Goal: Transaction & Acquisition: Purchase product/service

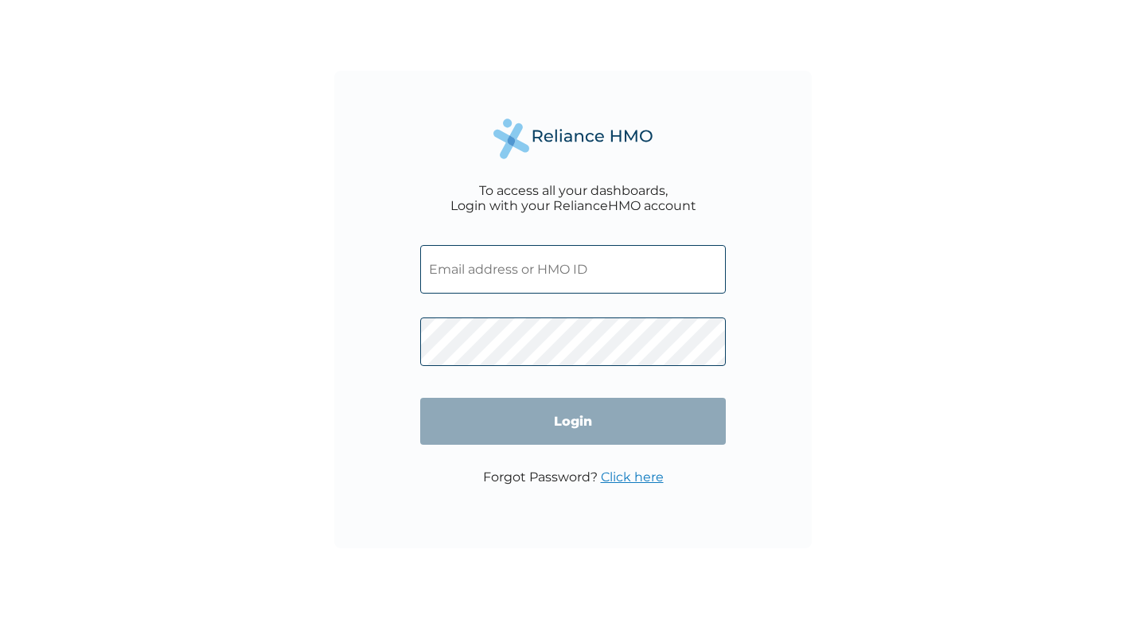
type input "[EMAIL_ADDRESS][DOMAIN_NAME]"
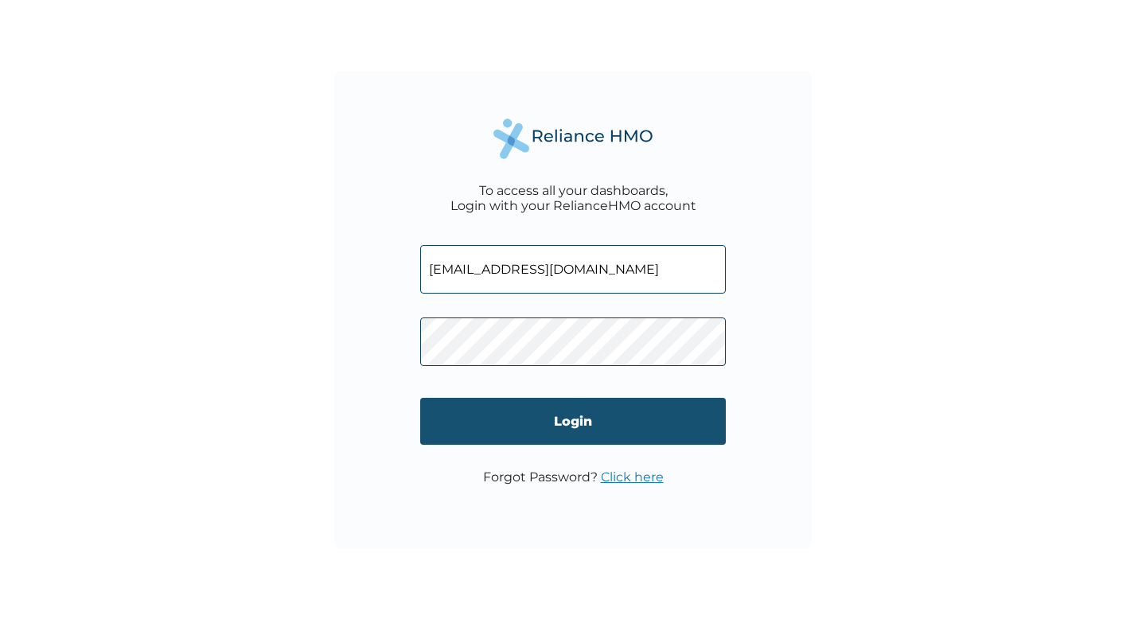
click at [552, 442] on input "Login" at bounding box center [573, 421] width 306 height 47
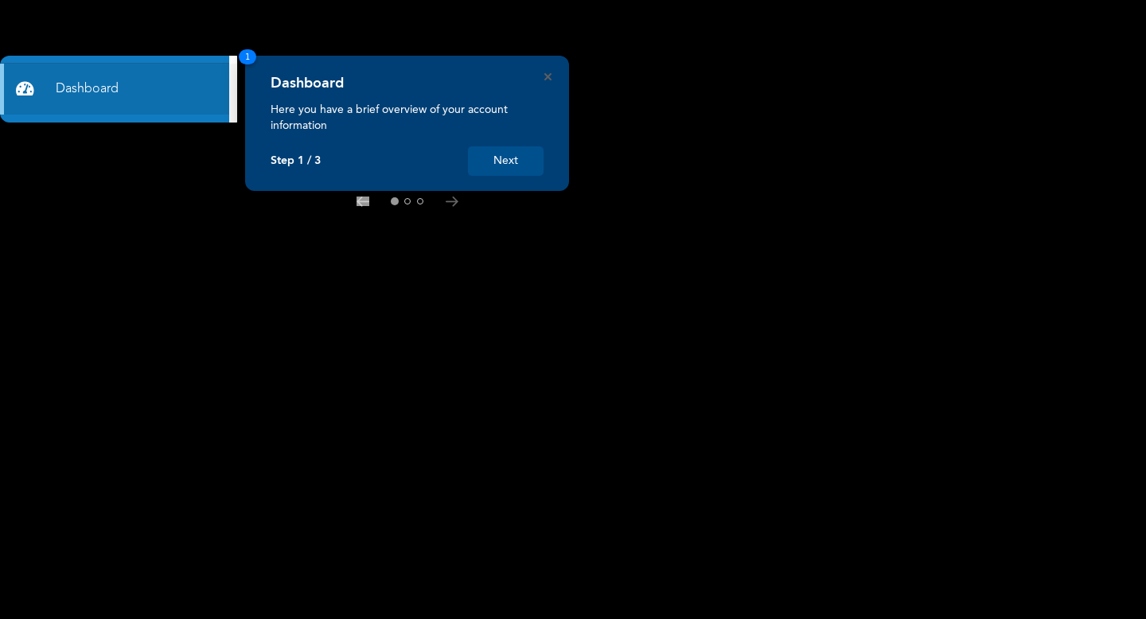
click at [501, 170] on button "Next" at bounding box center [506, 160] width 76 height 29
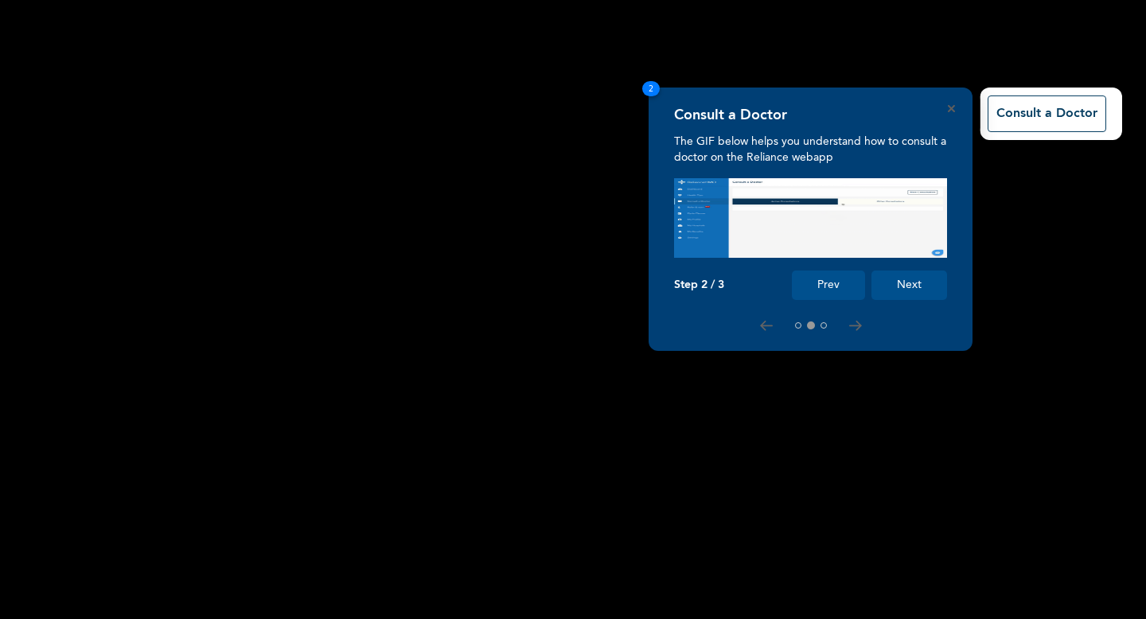
click at [920, 283] on button "Next" at bounding box center [910, 285] width 76 height 29
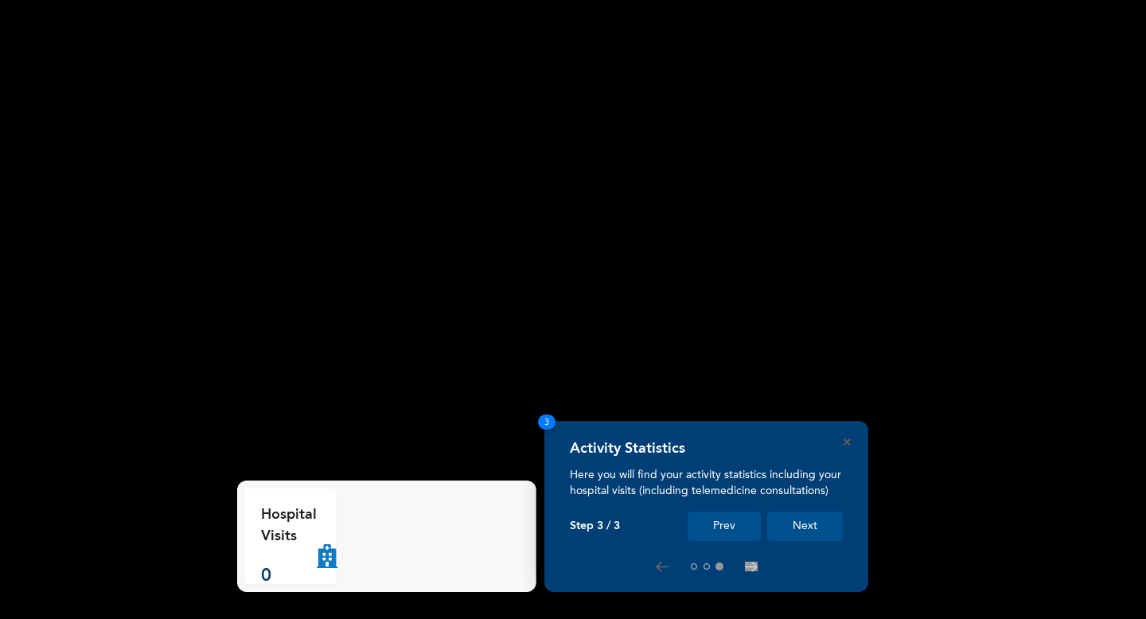
click at [800, 528] on button "Next" at bounding box center [805, 526] width 76 height 29
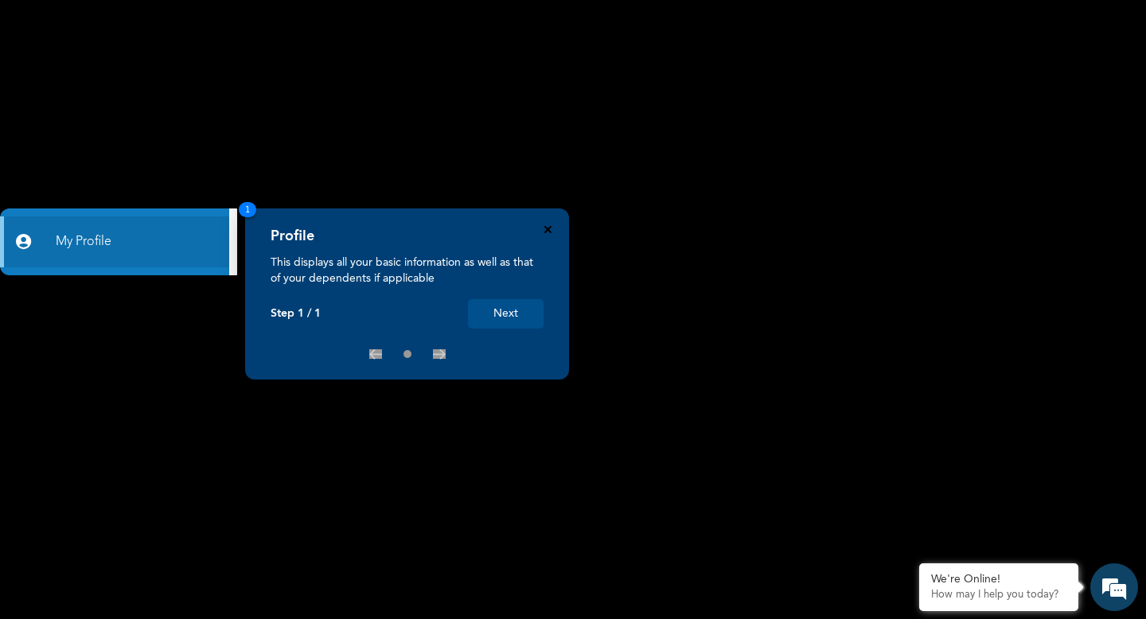
click at [551, 231] on icon "Close" at bounding box center [547, 229] width 7 height 7
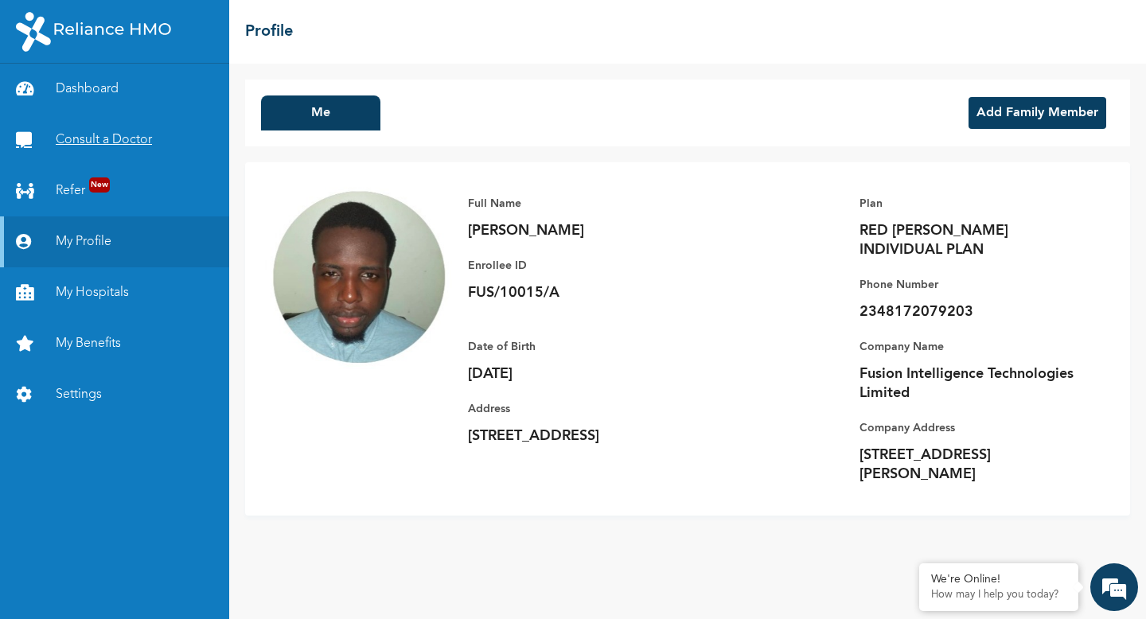
click at [98, 123] on link "Consult a Doctor" at bounding box center [114, 140] width 229 height 51
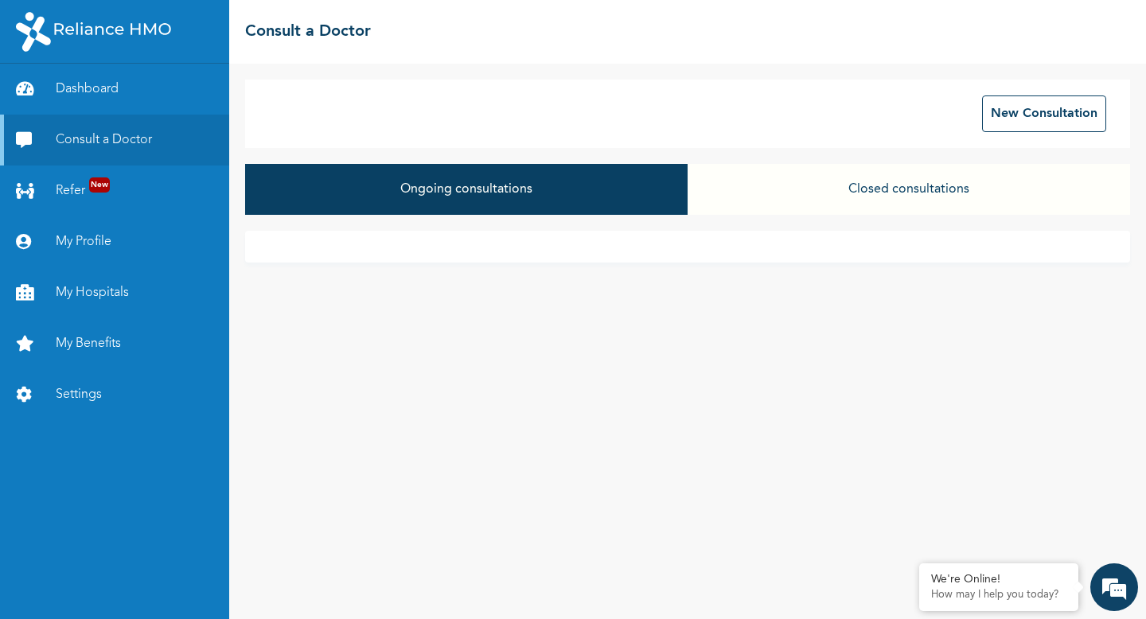
click at [851, 184] on button "Closed consultations" at bounding box center [909, 189] width 443 height 51
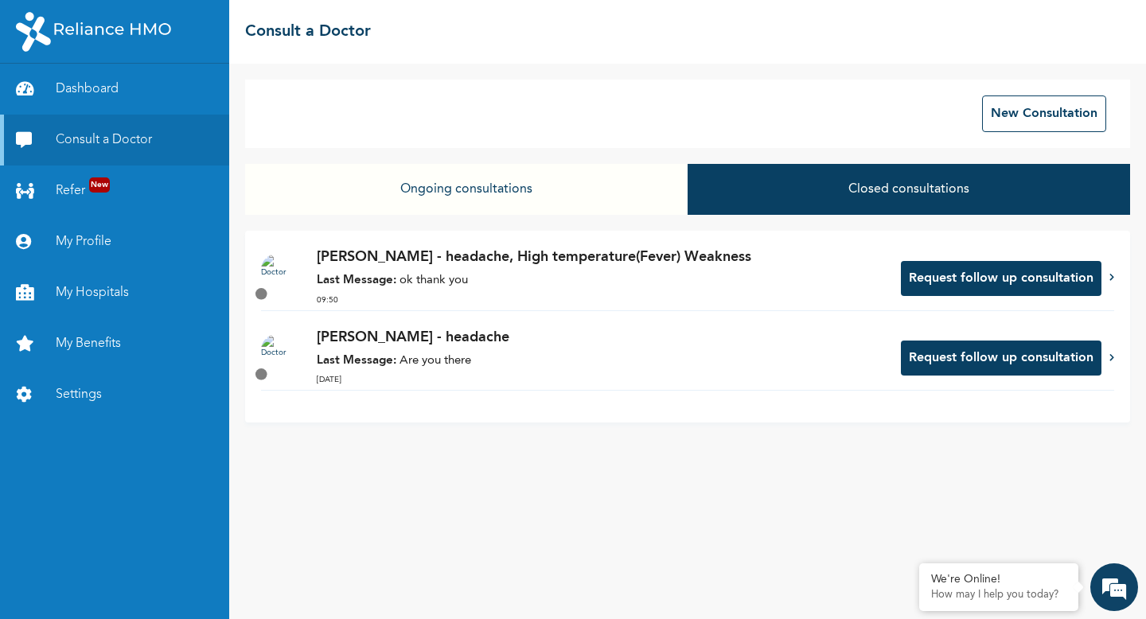
click at [1113, 278] on icon at bounding box center [1111, 277] width 5 height 8
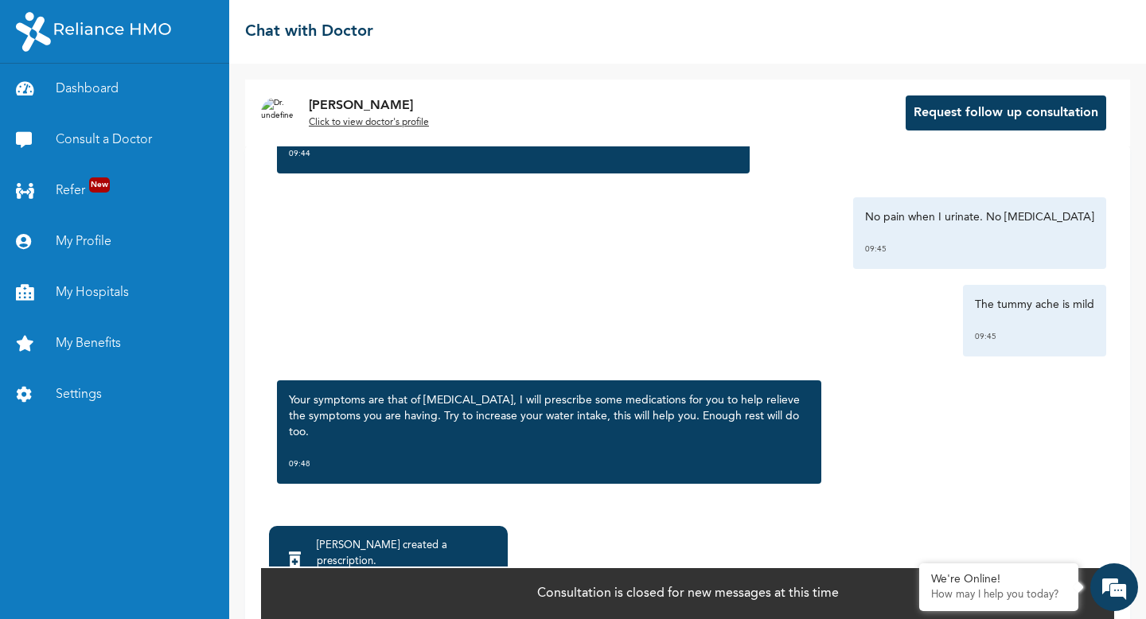
scroll to position [1726, 0]
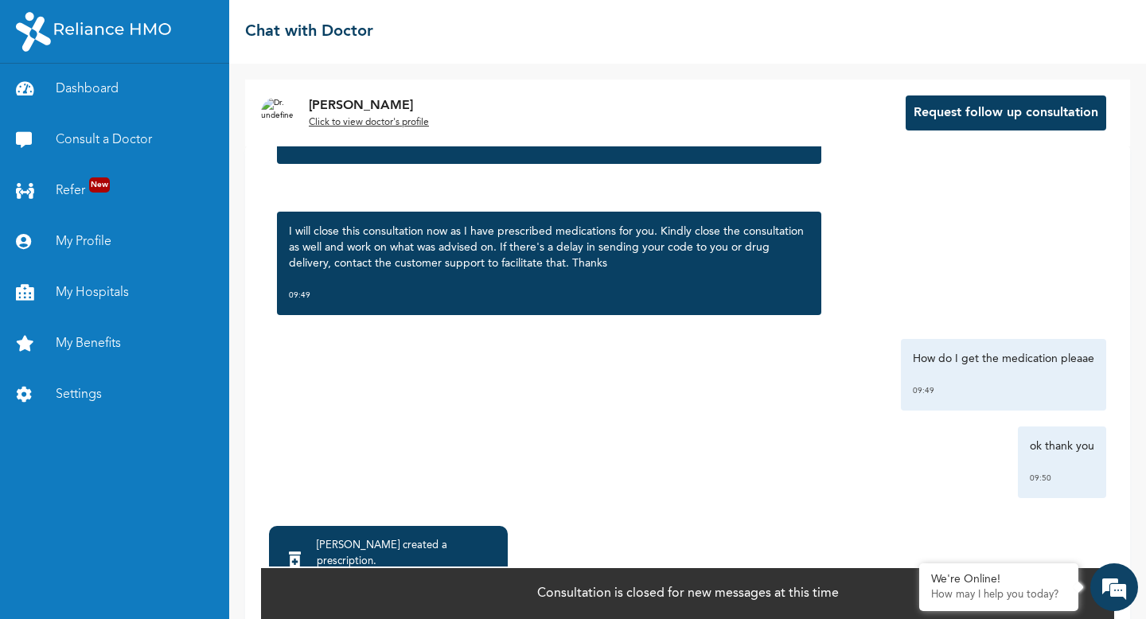
click at [341, 548] on div "Dr. Orji created a prescription ." at bounding box center [406, 554] width 179 height 32
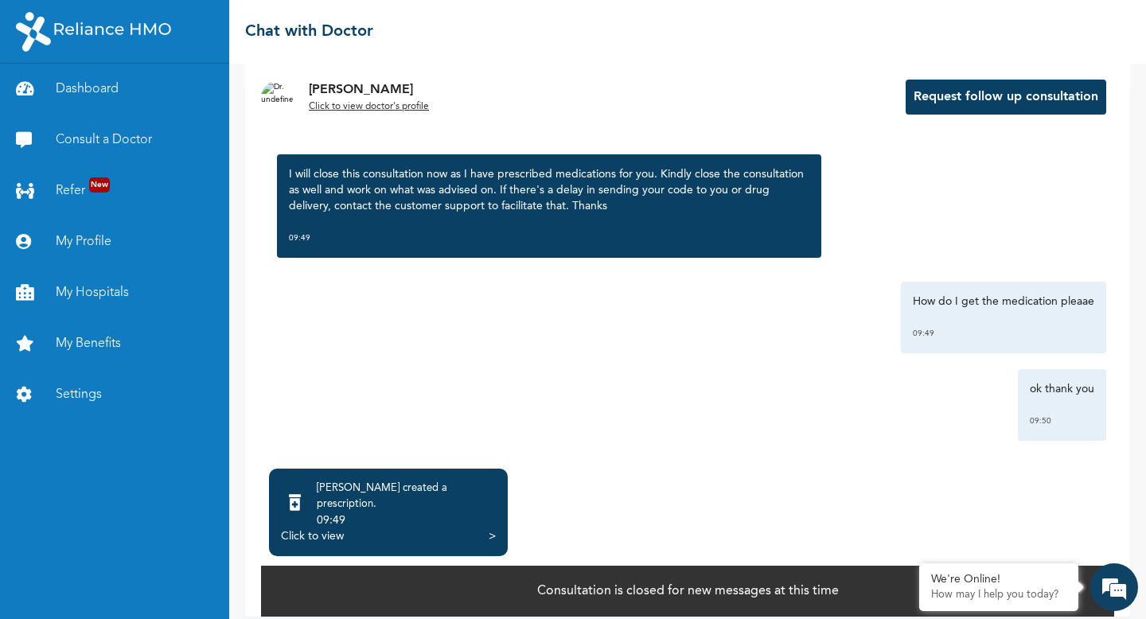
click at [489, 528] on div ">" at bounding box center [492, 536] width 7 height 16
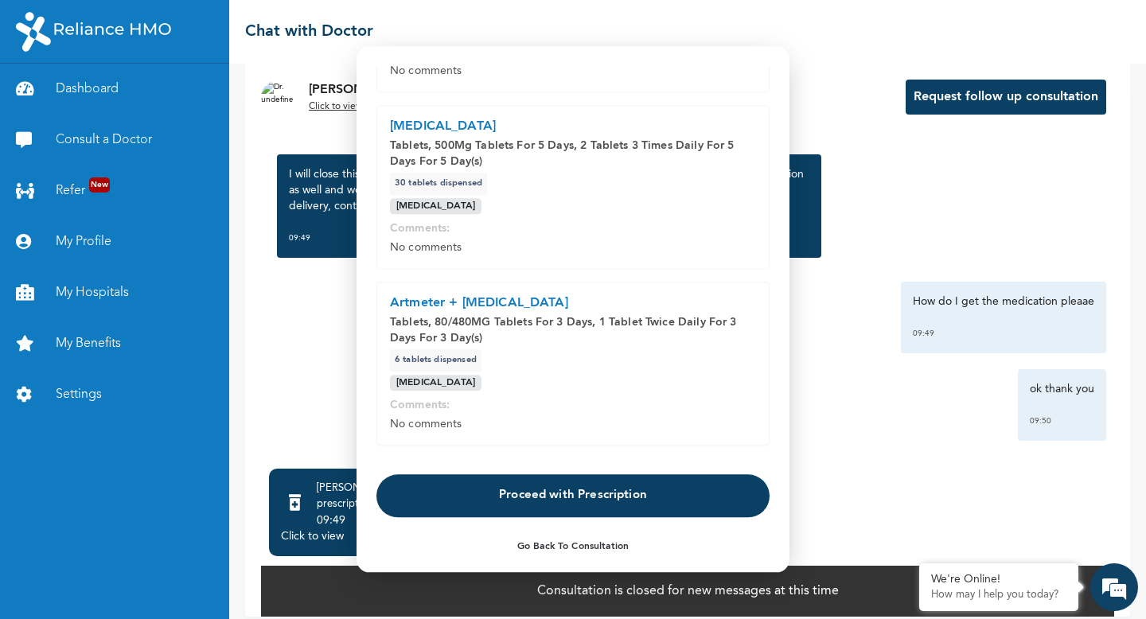
scroll to position [218, 0]
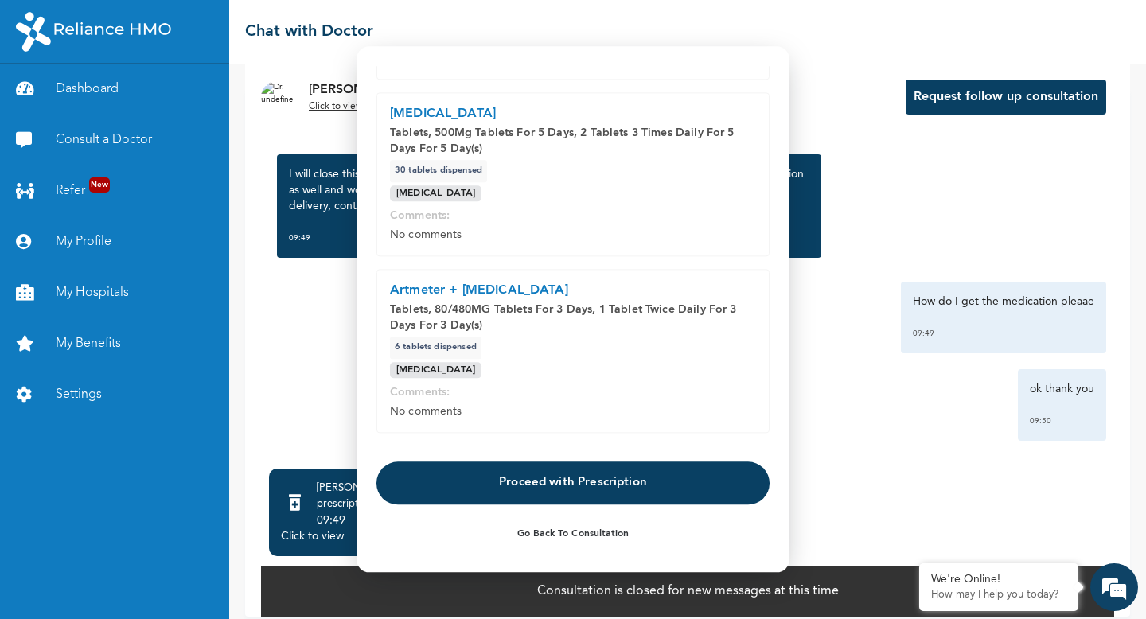
click at [505, 485] on button "Proceed with Prescription" at bounding box center [572, 483] width 393 height 43
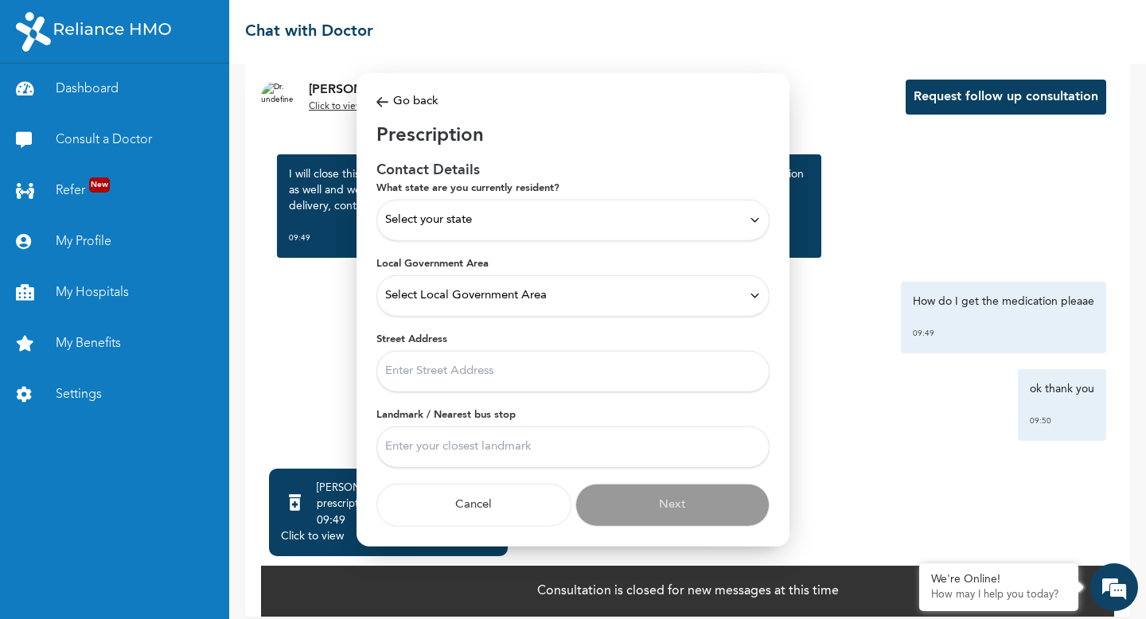
scroll to position [0, 0]
click at [751, 238] on div "Select your state" at bounding box center [572, 219] width 393 height 41
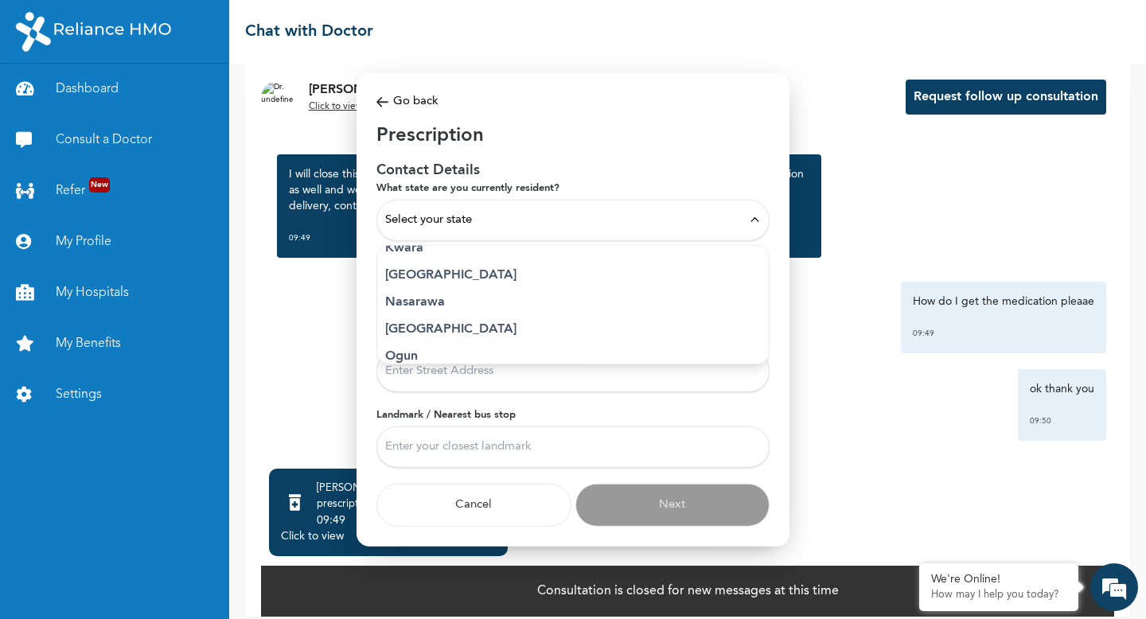
scroll to position [661, 0]
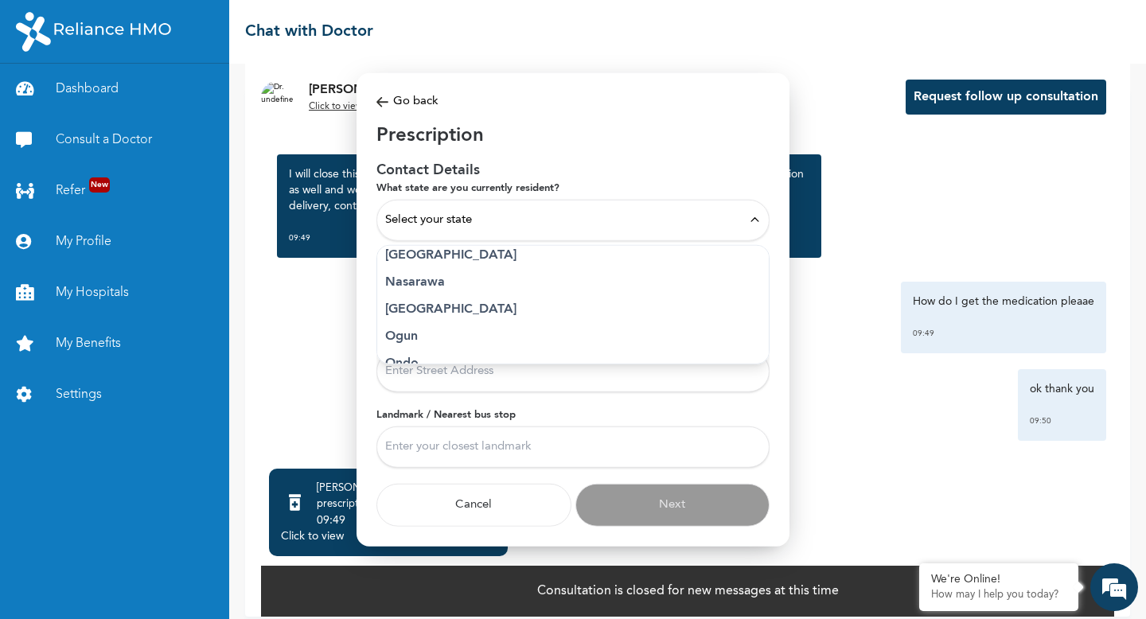
click at [396, 254] on p "Lagos" at bounding box center [573, 254] width 376 height 19
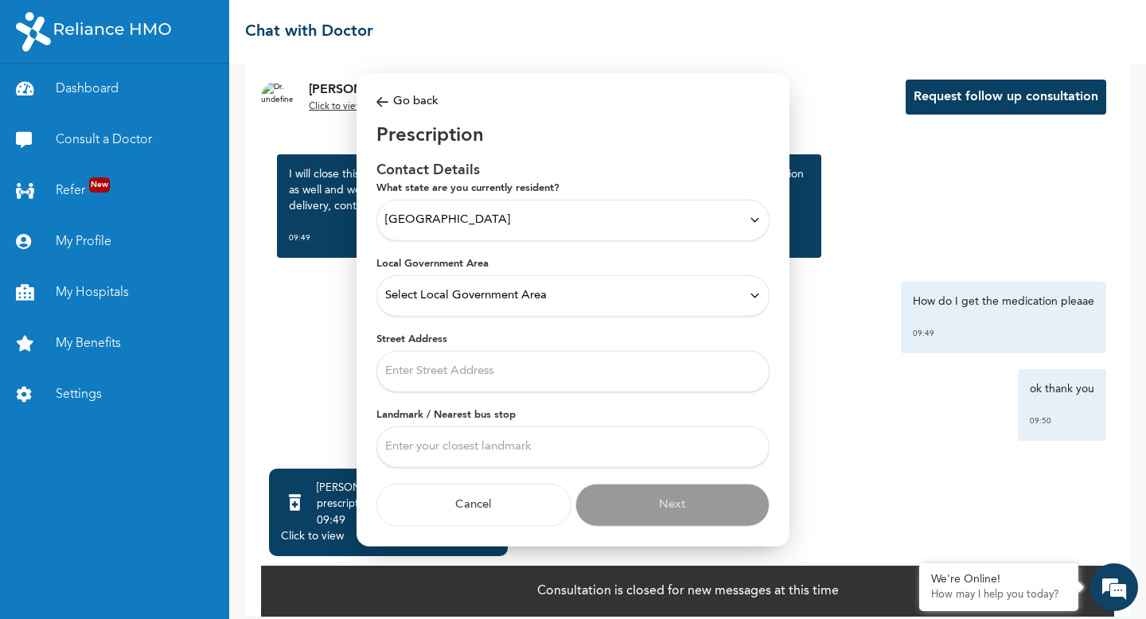
click at [632, 302] on div "Select Local Government Area" at bounding box center [573, 296] width 376 height 18
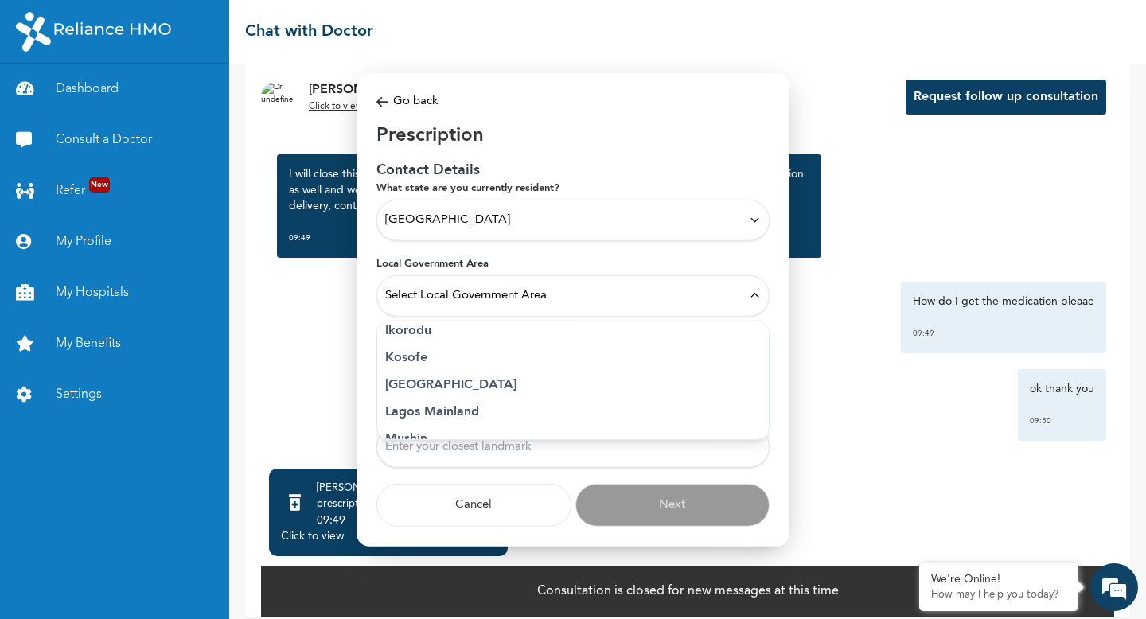
scroll to position [312, 0]
click at [416, 357] on p "Kosofe" at bounding box center [573, 354] width 376 height 19
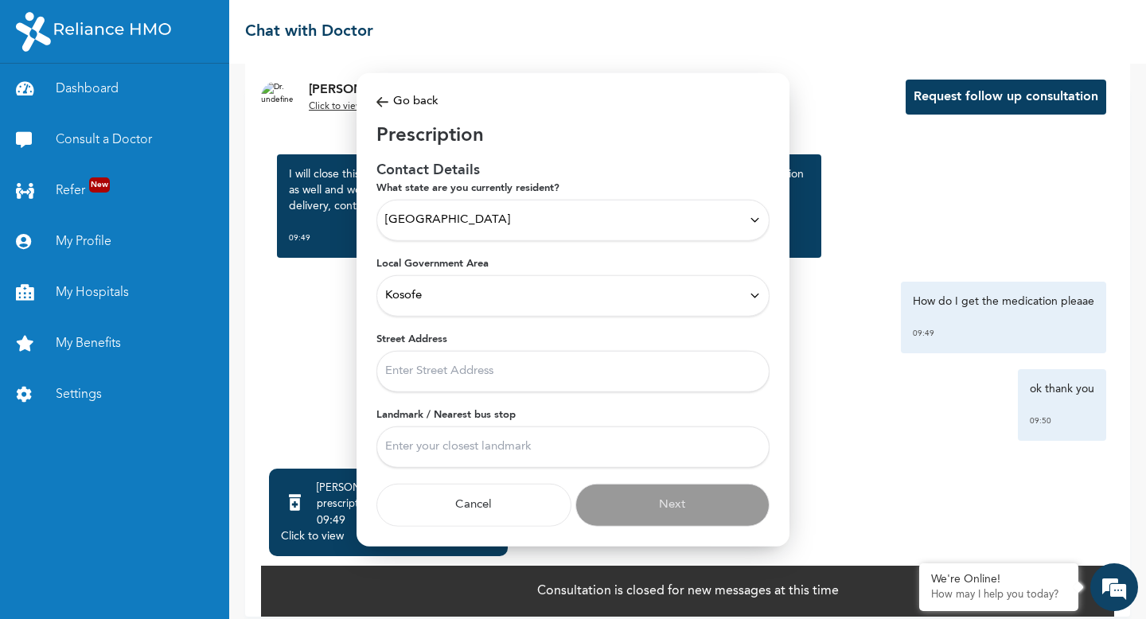
click at [478, 371] on input "Street Address" at bounding box center [572, 370] width 393 height 41
type input "New 15, Old 19, Saaji Ayagande Street, Anthony Village."
click at [476, 439] on input "Landmark / Nearest bus stop" at bounding box center [572, 446] width 393 height 41
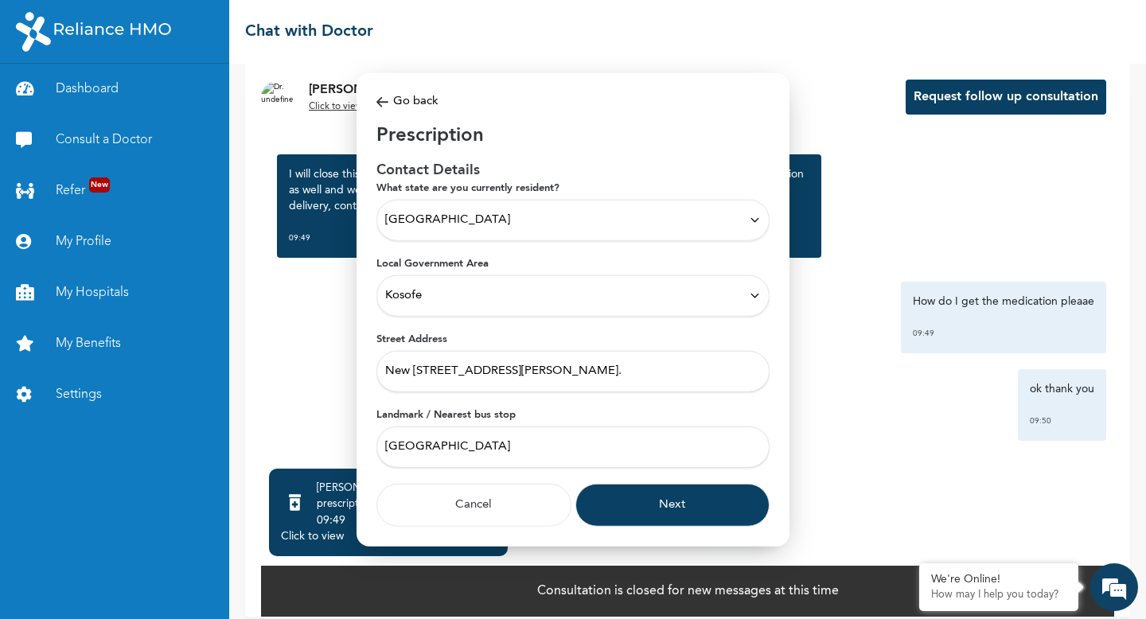
type input "Ololade Junction"
click at [630, 510] on button "Next" at bounding box center [672, 504] width 195 height 43
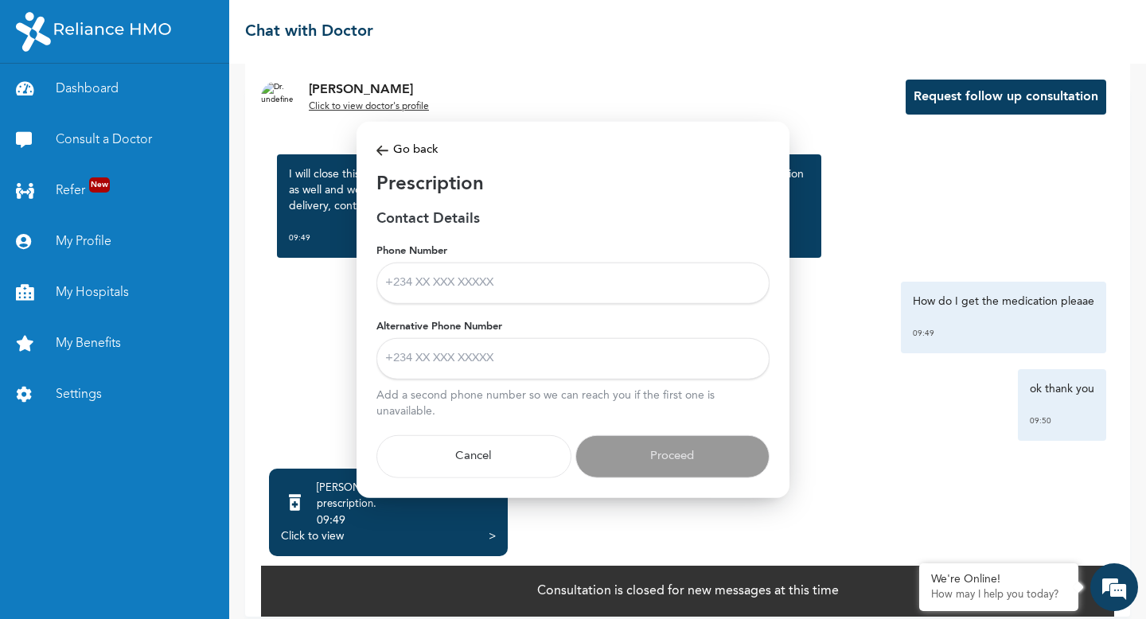
click at [460, 288] on input "Phone Number" at bounding box center [572, 282] width 393 height 41
click at [444, 290] on input "Phone Number" at bounding box center [572, 282] width 393 height 41
paste input "+234 813 117 5897"
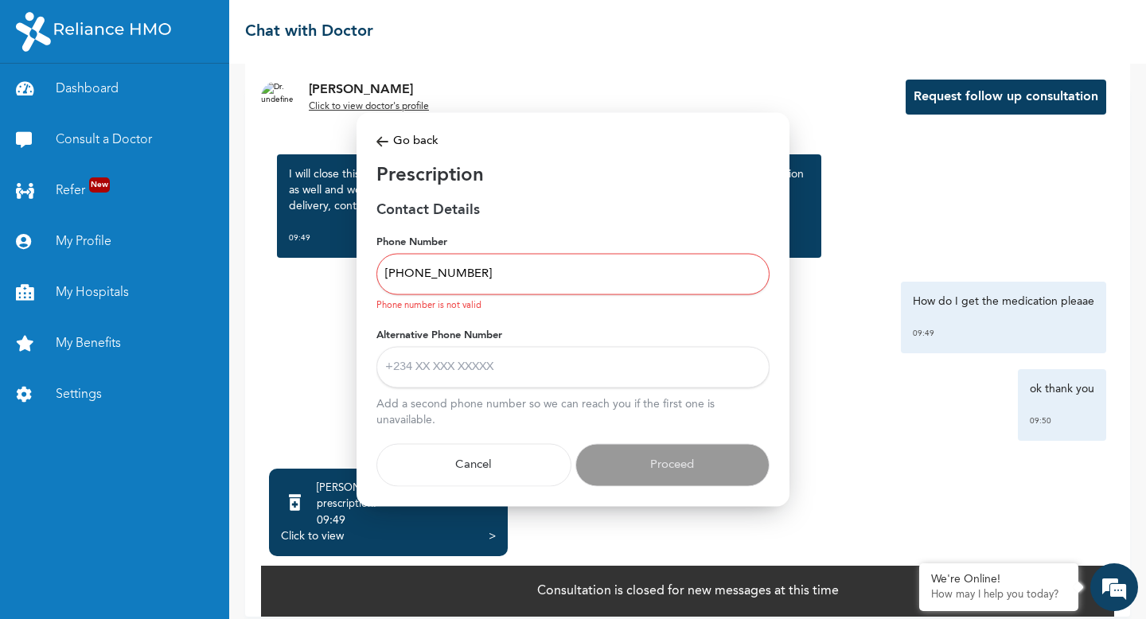
click at [444, 358] on input "Alternative Phone Number" at bounding box center [572, 367] width 393 height 41
click at [398, 271] on input "+234 813 117 5897" at bounding box center [572, 273] width 393 height 41
click at [413, 271] on input "+234 813 117 5897" at bounding box center [572, 273] width 393 height 41
click at [493, 276] on input "+2348131175897" at bounding box center [572, 273] width 393 height 41
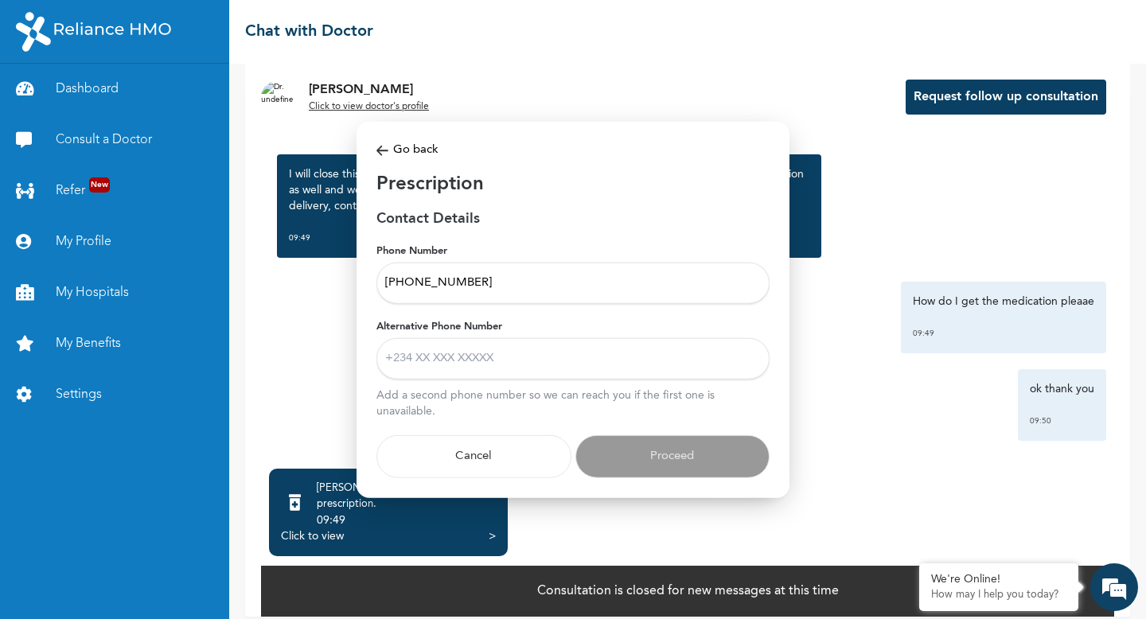
type input "+2348131175897"
click at [434, 350] on input "Alternative Phone Number" at bounding box center [572, 357] width 393 height 41
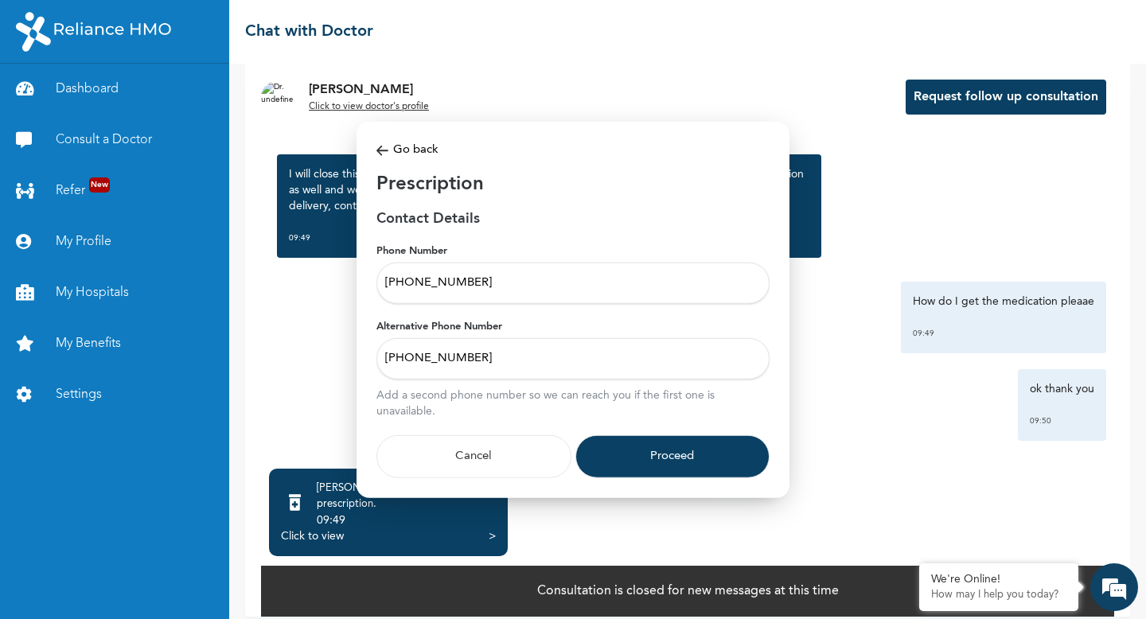
type input "+2349026589459"
click at [642, 461] on button "Proceed" at bounding box center [672, 456] width 195 height 43
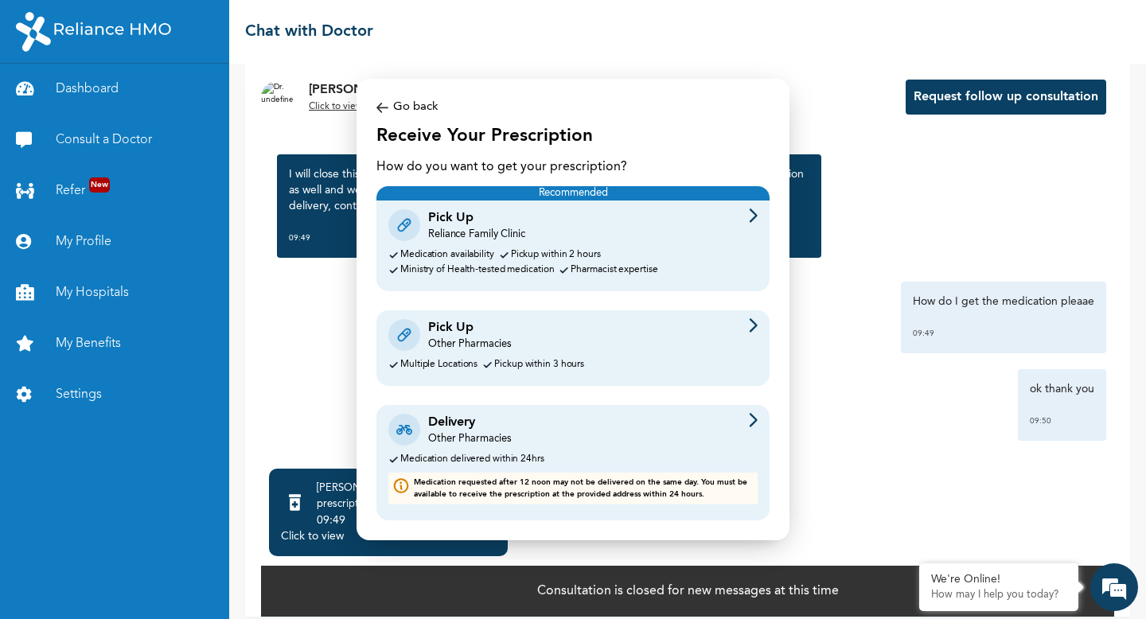
click at [631, 441] on div "Delivery Other Pharmacies" at bounding box center [572, 429] width 369 height 33
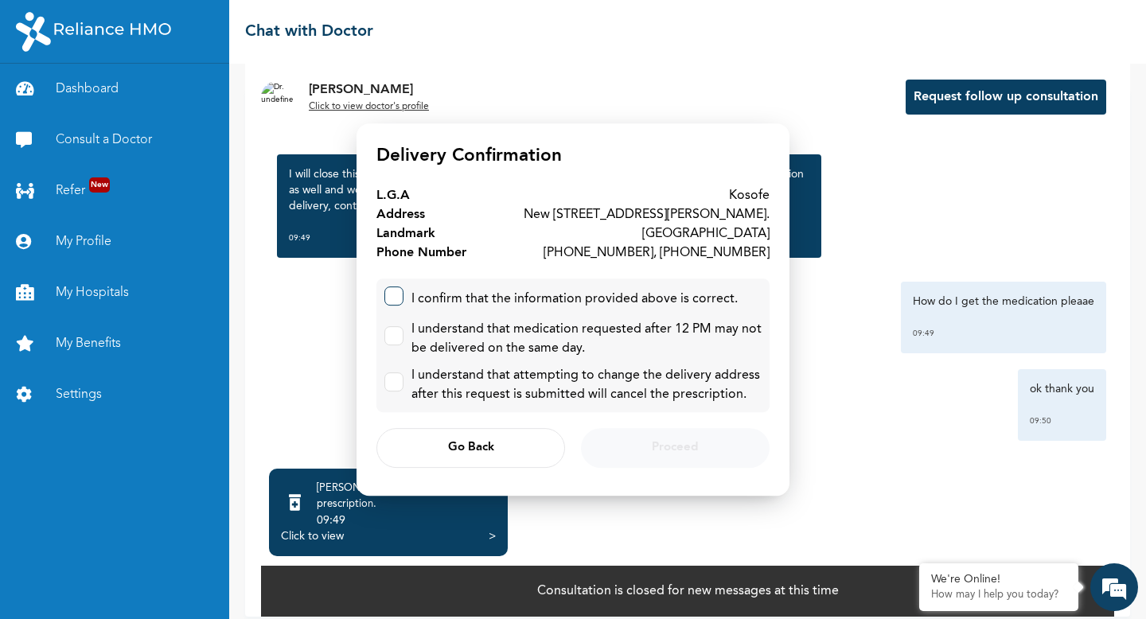
click at [400, 297] on label at bounding box center [393, 296] width 19 height 19
click at [396, 297] on input "checkbox" at bounding box center [390, 292] width 10 height 10
checkbox input "true"
click at [387, 327] on input "checkbox" at bounding box center [390, 332] width 10 height 10
checkbox input "true"
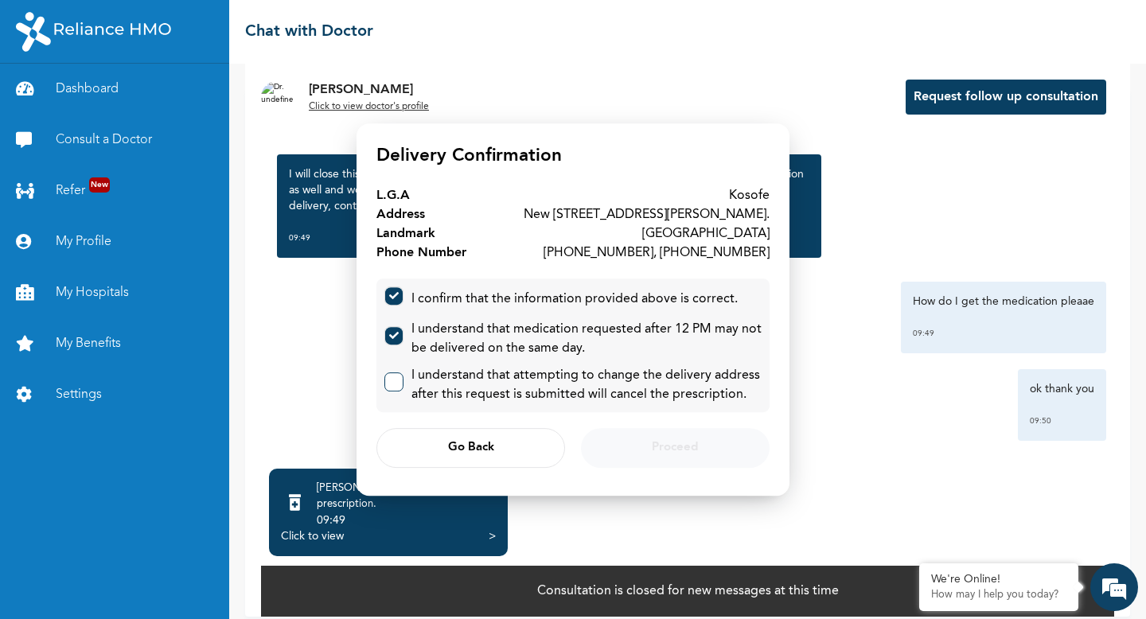
click at [395, 388] on label at bounding box center [393, 381] width 19 height 19
click at [395, 384] on input "checkbox" at bounding box center [390, 378] width 10 height 10
checkbox input "true"
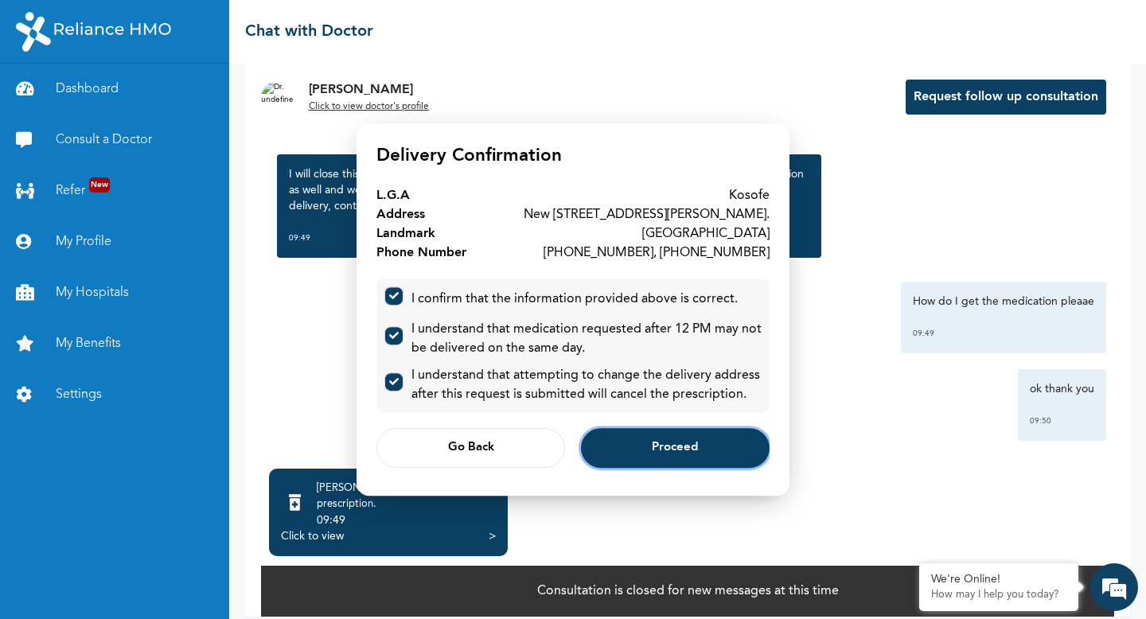
click at [677, 459] on button "Proceed" at bounding box center [675, 448] width 189 height 40
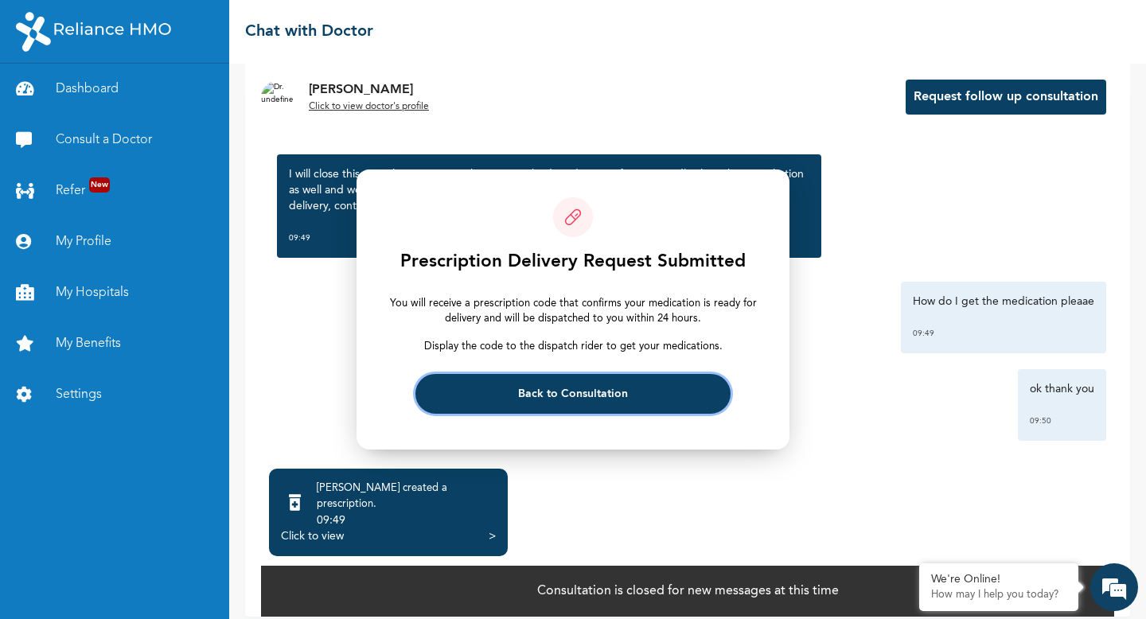
click at [562, 392] on span "Back to Consultation" at bounding box center [573, 394] width 110 height 10
